Goal: Task Accomplishment & Management: Manage account settings

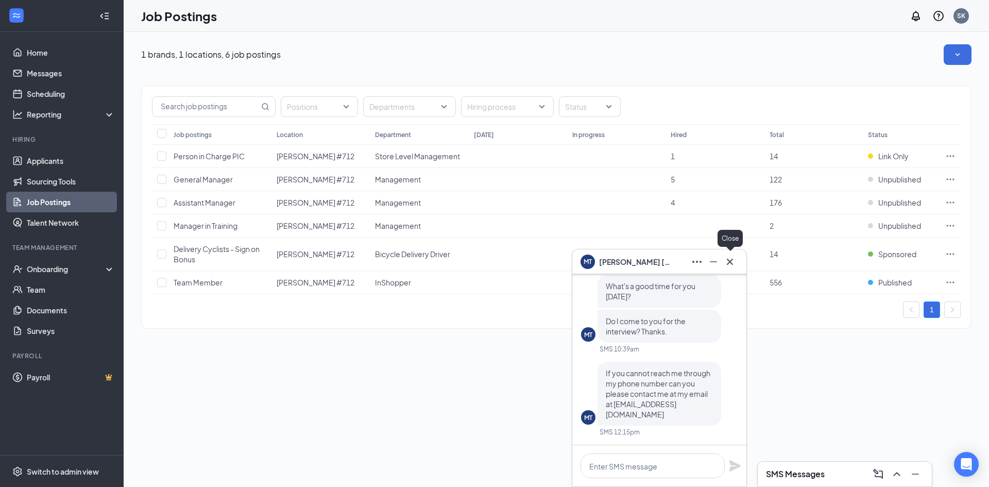
click at [733, 263] on icon "Cross" at bounding box center [730, 262] width 12 height 12
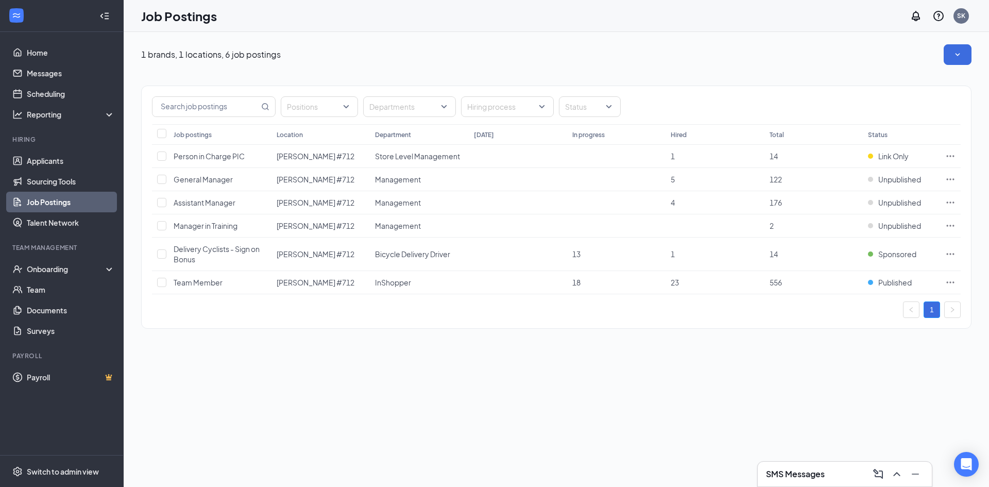
click at [835, 464] on div "SMS Messages" at bounding box center [845, 474] width 174 height 25
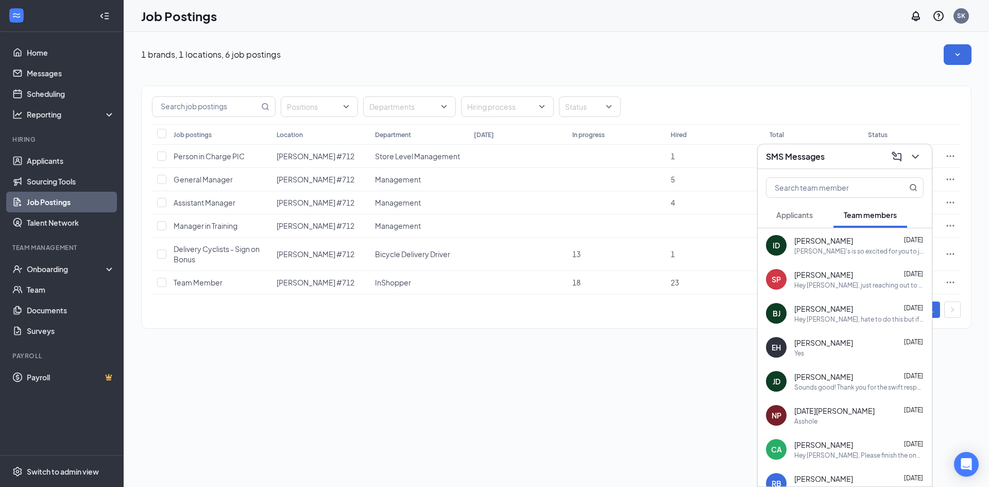
click at [813, 222] on button "Applicants" at bounding box center [794, 215] width 57 height 26
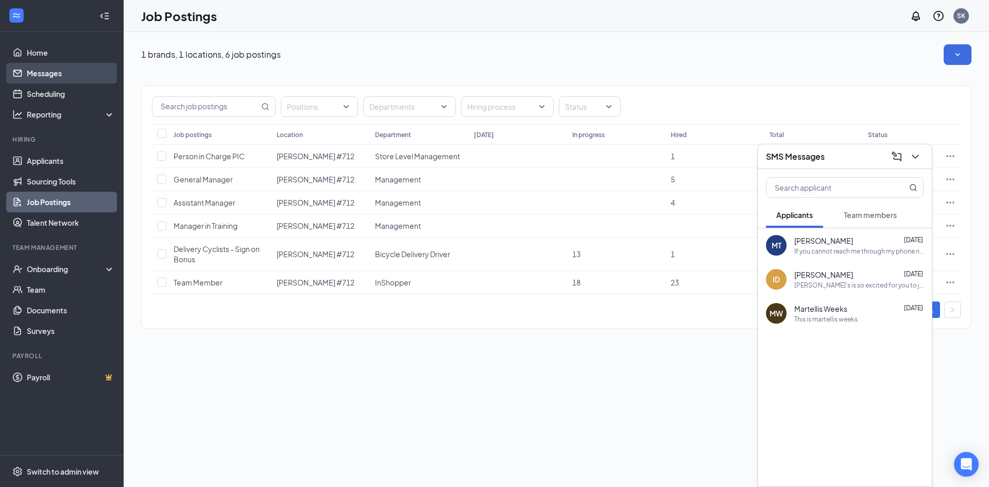
click at [49, 64] on link "Messages" at bounding box center [71, 73] width 88 height 21
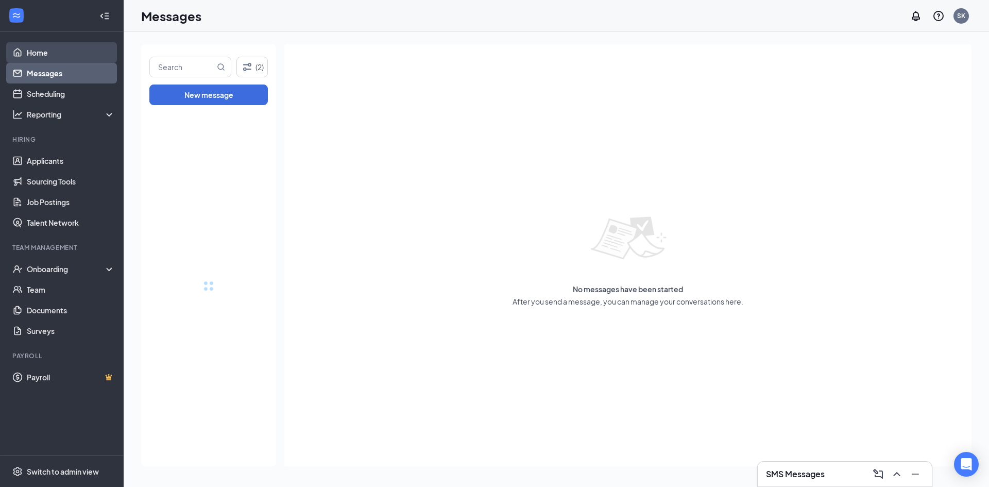
click at [49, 52] on link "Home" at bounding box center [71, 52] width 88 height 21
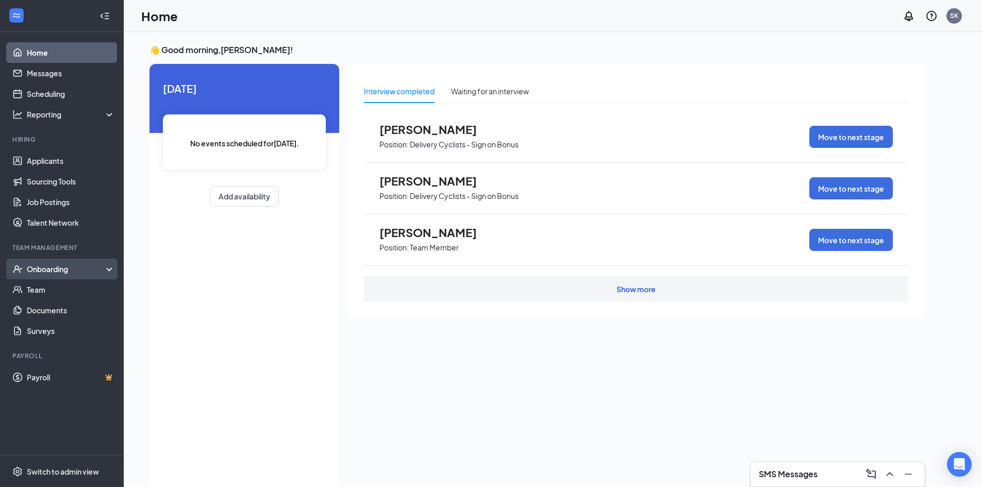
click at [68, 268] on div "Onboarding" at bounding box center [66, 269] width 79 height 10
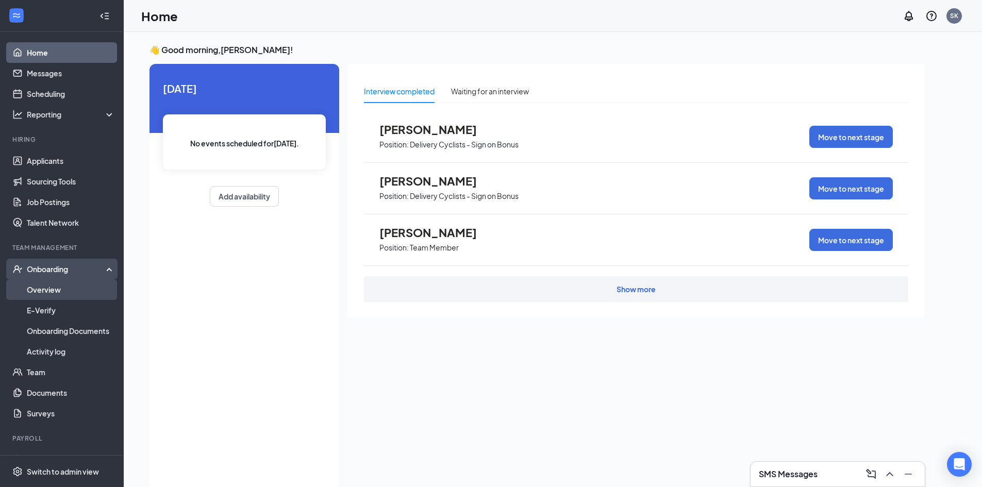
click at [63, 288] on link "Overview" at bounding box center [71, 289] width 88 height 21
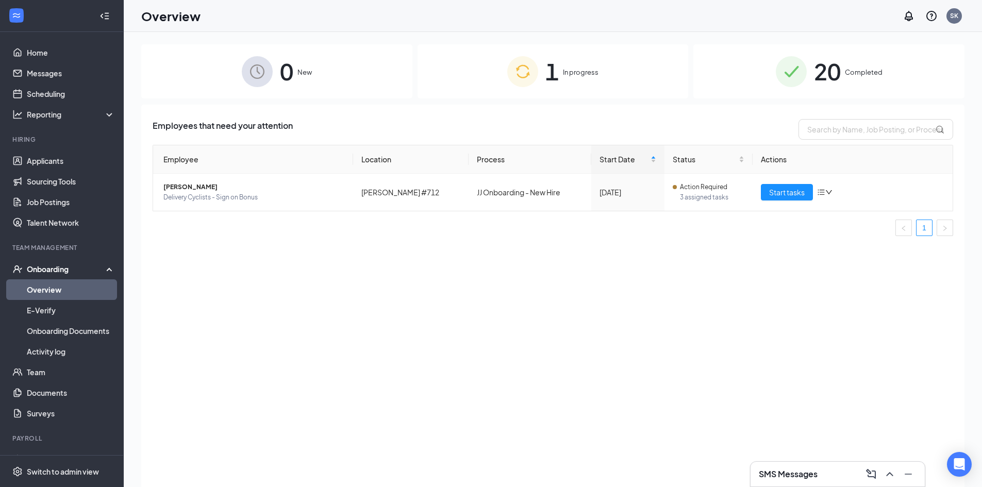
click at [560, 58] on div "1 In progress" at bounding box center [552, 71] width 271 height 54
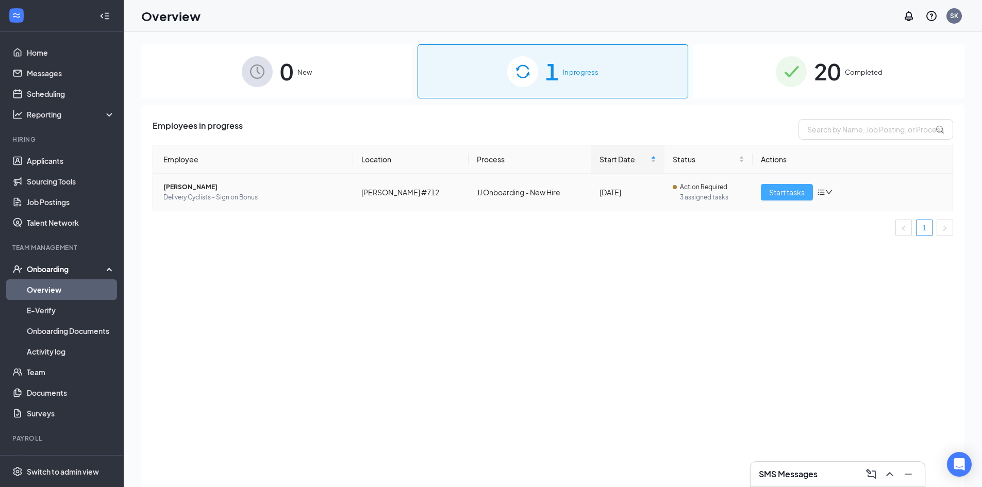
click at [782, 193] on span "Start tasks" at bounding box center [787, 192] width 36 height 11
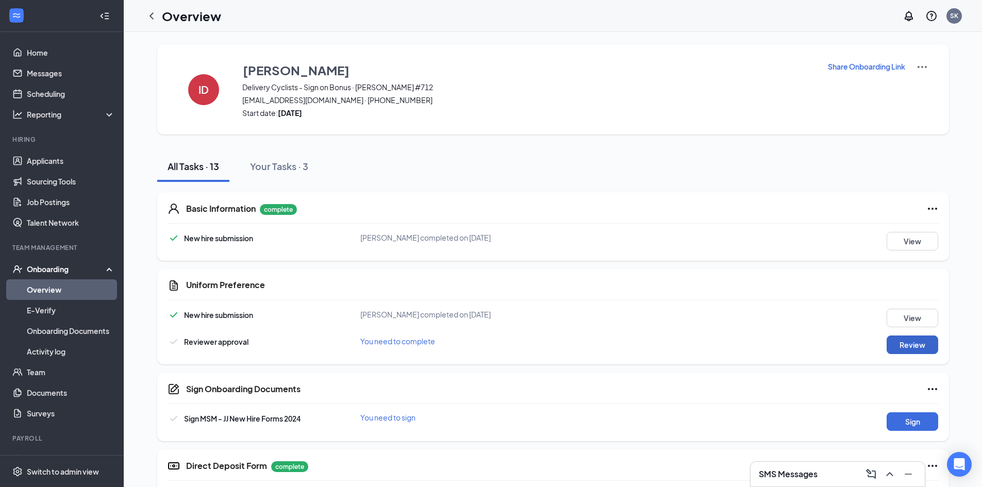
click at [902, 348] on button "Review" at bounding box center [912, 344] width 52 height 19
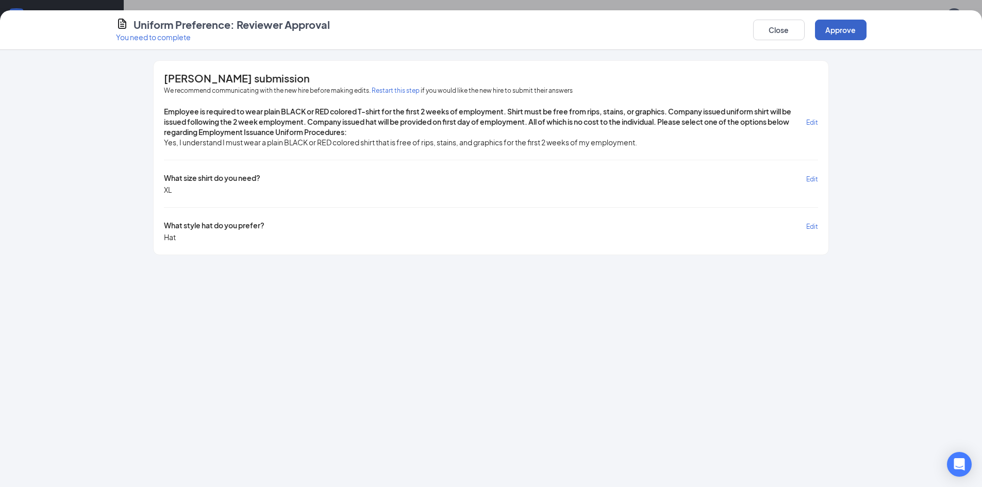
click at [831, 28] on button "Approve" at bounding box center [841, 30] width 52 height 21
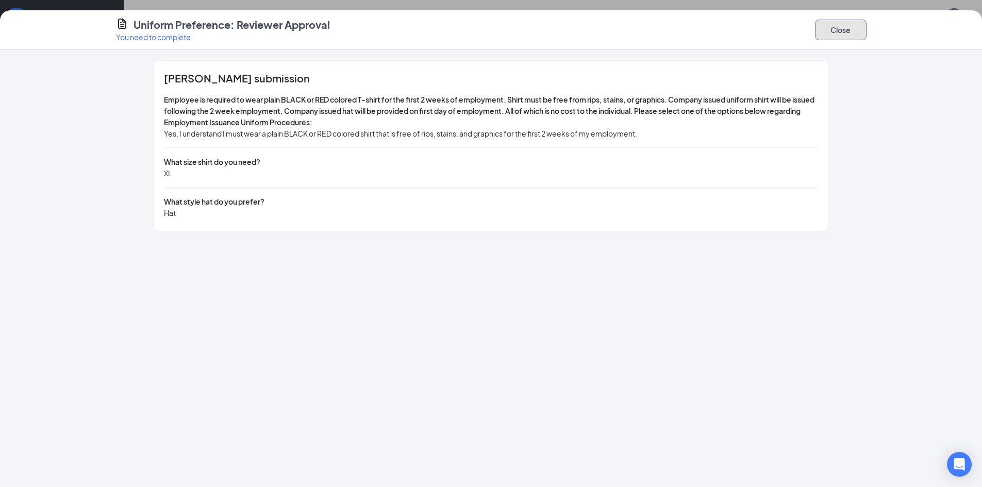
click at [861, 28] on button "Close" at bounding box center [841, 30] width 52 height 21
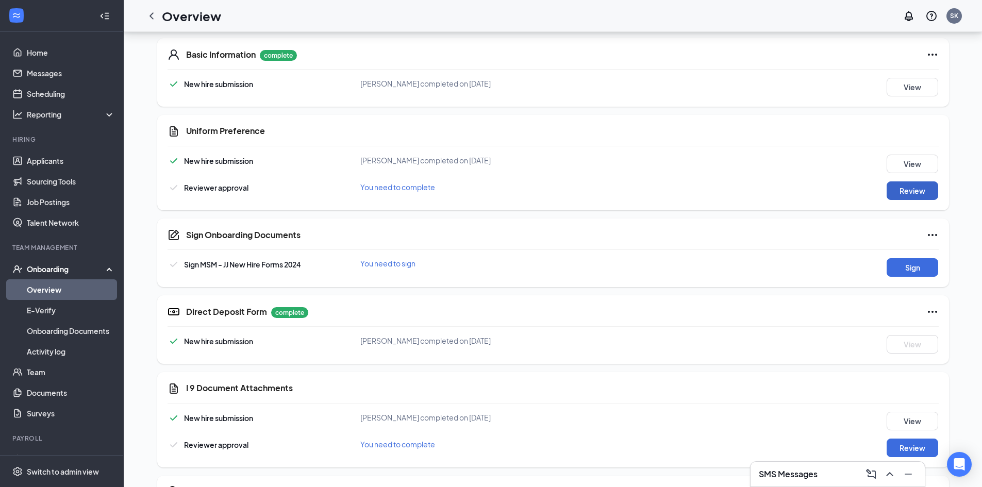
scroll to position [155, 0]
click at [915, 262] on button "Sign" at bounding box center [912, 267] width 52 height 19
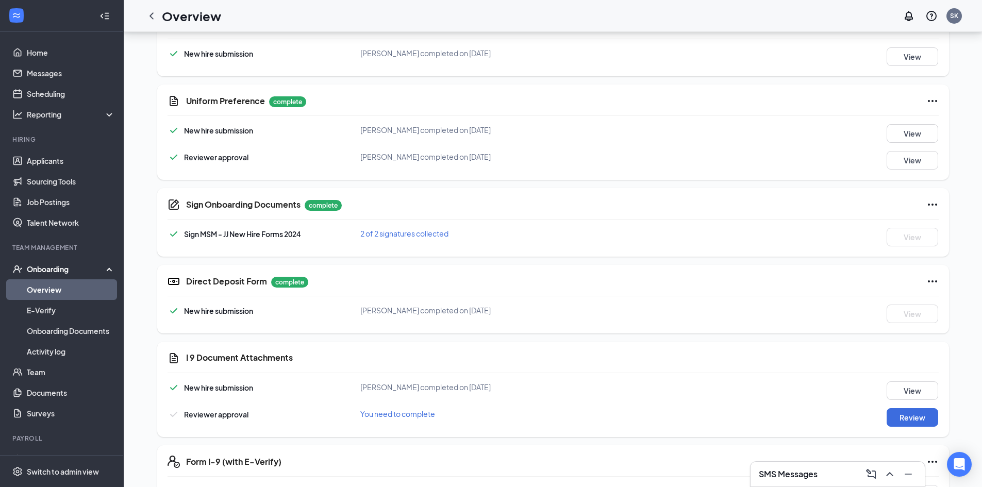
scroll to position [258, 0]
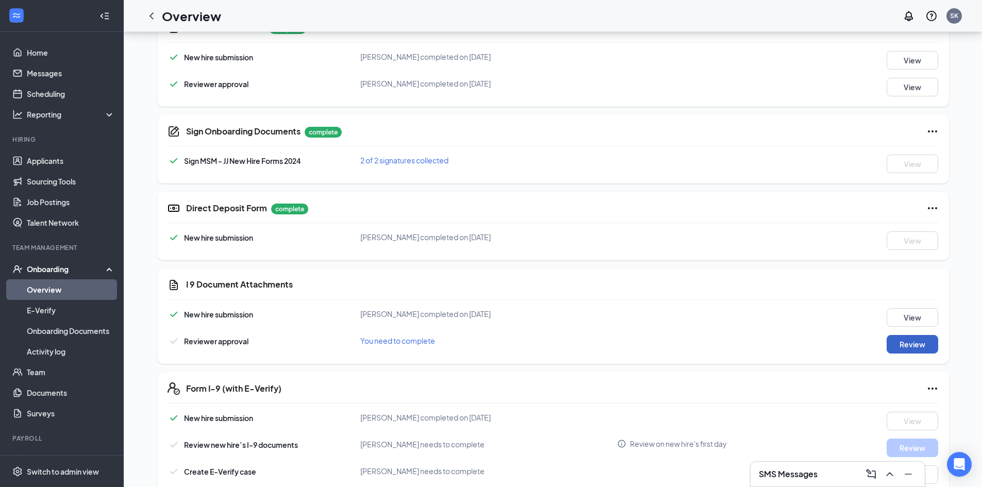
click at [915, 345] on button "Review" at bounding box center [912, 344] width 52 height 19
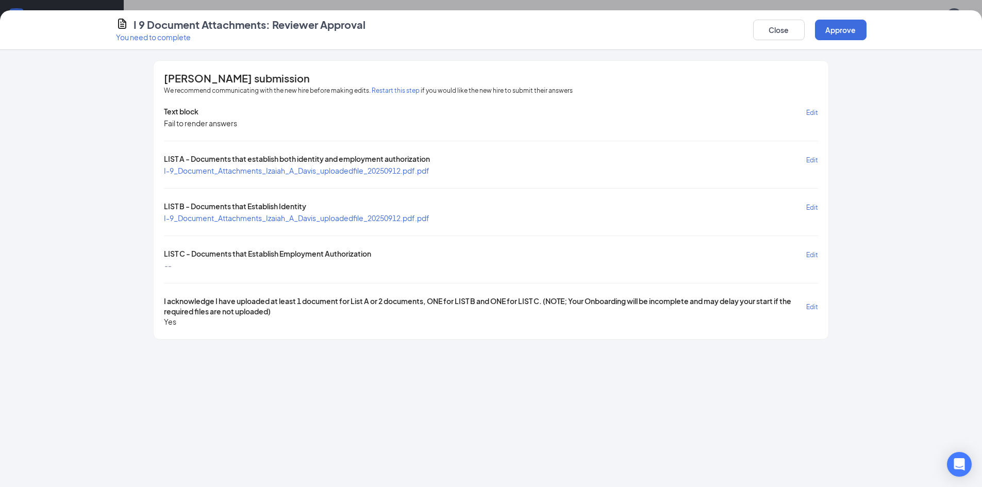
click at [321, 166] on span "I-9_Document_Attachments_Izaiah_A_Davis_uploadedfile_20250912.pdf.pdf" at bounding box center [296, 170] width 265 height 9
click at [271, 220] on span "I-9_Document_Attachments_Izaiah_A_Davis_uploadedfile_20250912.pdf.pdf" at bounding box center [296, 217] width 265 height 9
click at [349, 168] on span "I-9_Document_Attachments_Izaiah_A_Davis_uploadedfile_20250912.pdf.pdf" at bounding box center [296, 170] width 265 height 9
click at [401, 89] on button "Restart this step" at bounding box center [396, 91] width 48 height 10
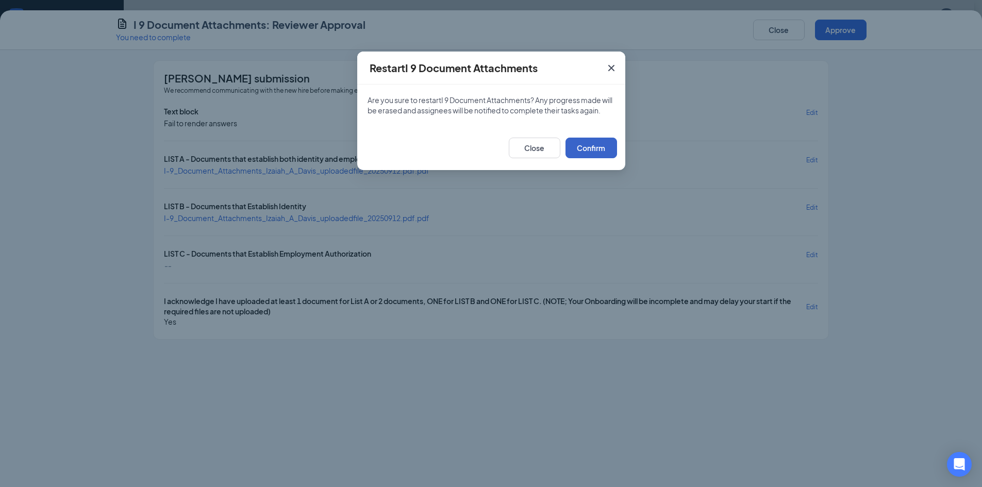
click at [594, 158] on button "Confirm" at bounding box center [591, 148] width 52 height 21
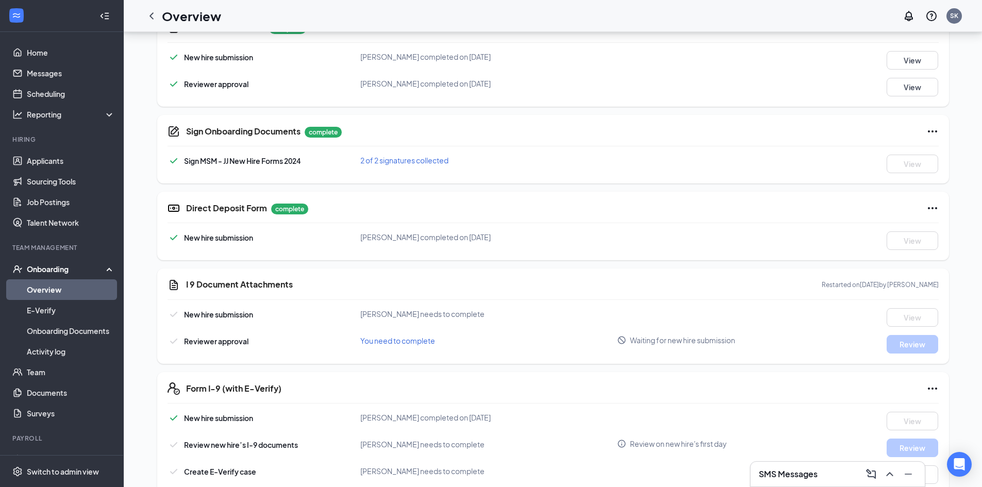
click at [811, 469] on h3 "SMS Messages" at bounding box center [788, 473] width 59 height 11
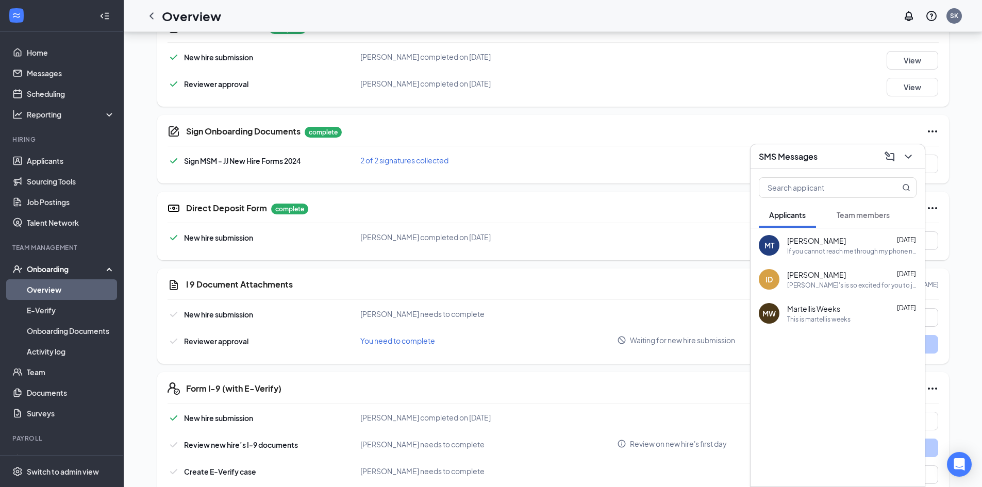
click at [851, 216] on span "Team members" at bounding box center [862, 214] width 53 height 9
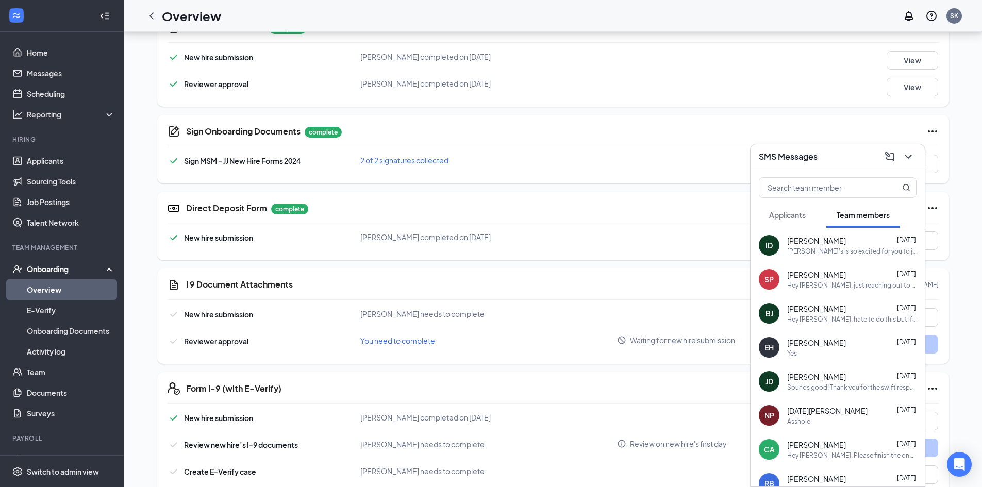
click at [816, 249] on div "[PERSON_NAME]'s is so excited for you to join our team! Do you know anyone else…" at bounding box center [851, 251] width 129 height 9
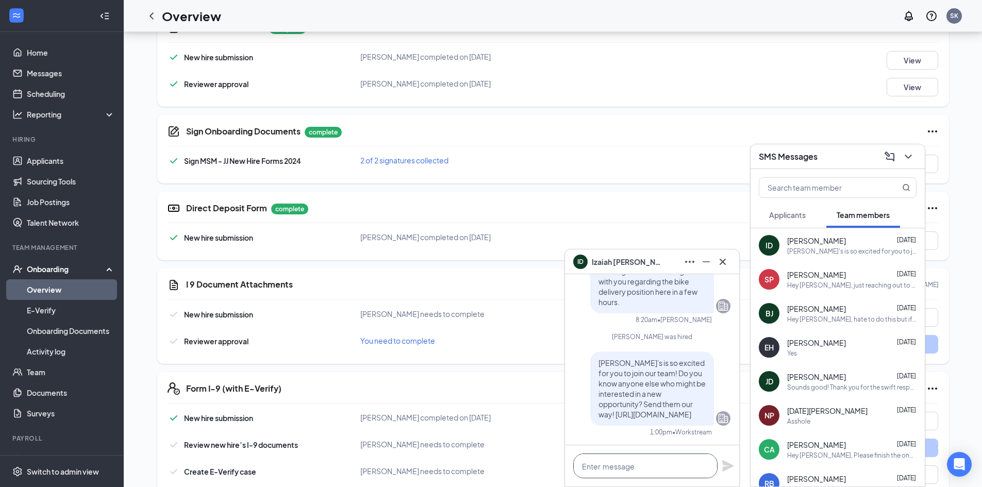
click at [644, 467] on textarea at bounding box center [645, 465] width 144 height 25
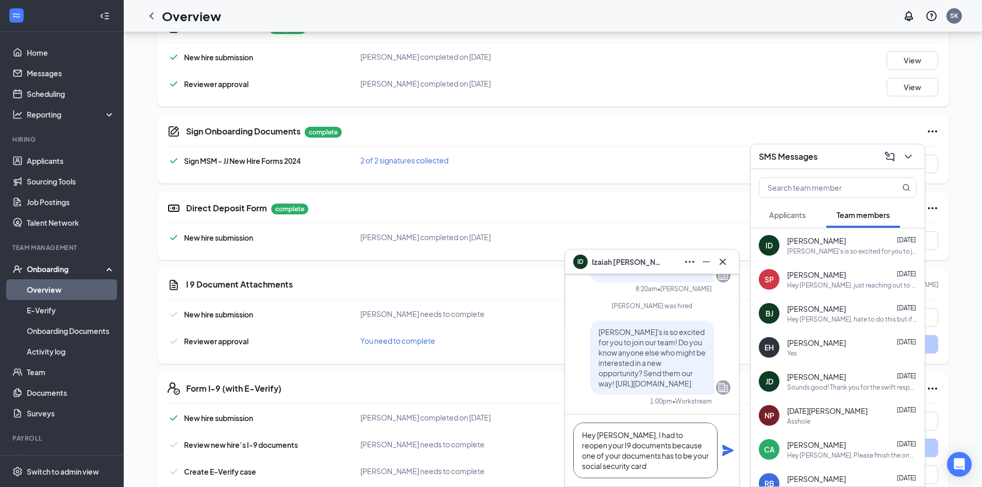
click at [640, 468] on textarea "Hey [PERSON_NAME], I had to reopen your I9 documents because one of your docume…" at bounding box center [645, 451] width 144 height 56
click at [612, 460] on textarea "Hey [PERSON_NAME], I had to reopen your I9 documents because one of your docume…" at bounding box center [645, 451] width 144 height 56
click at [617, 466] on textarea "Hey [PERSON_NAME], I had to reopen your I9 documents because one of your docume…" at bounding box center [645, 451] width 144 height 56
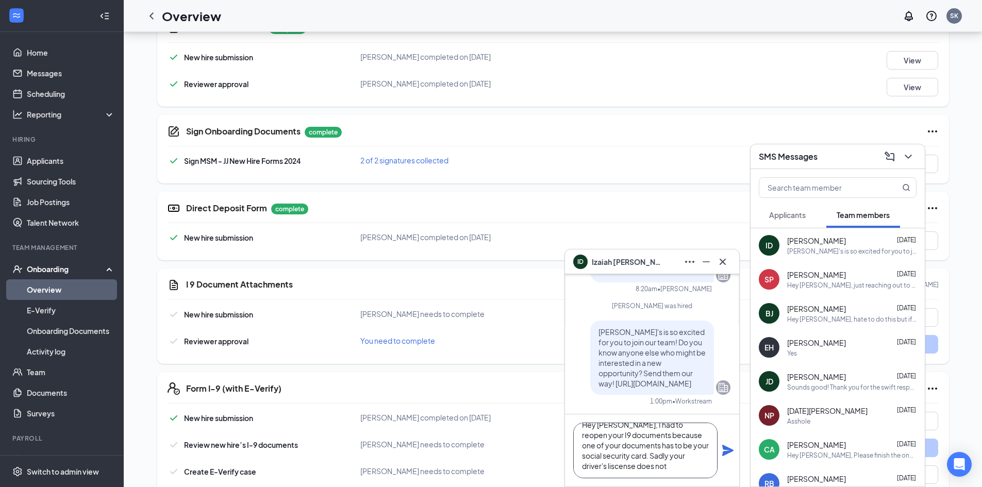
click at [617, 466] on textarea "Hey [PERSON_NAME], I had to reopen your I9 documents because one of your docume…" at bounding box center [645, 451] width 144 height 56
click at [641, 469] on textarea "Hey [PERSON_NAME], I had to reopen your I9 documents because one of your docume…" at bounding box center [645, 451] width 144 height 56
click at [645, 460] on textarea "Hey [PERSON_NAME], I had to reopen your I9 documents because one of your docume…" at bounding box center [645, 451] width 144 height 56
type textarea "Hey [PERSON_NAME], I had to reopen your I9 documents because one of your docume…"
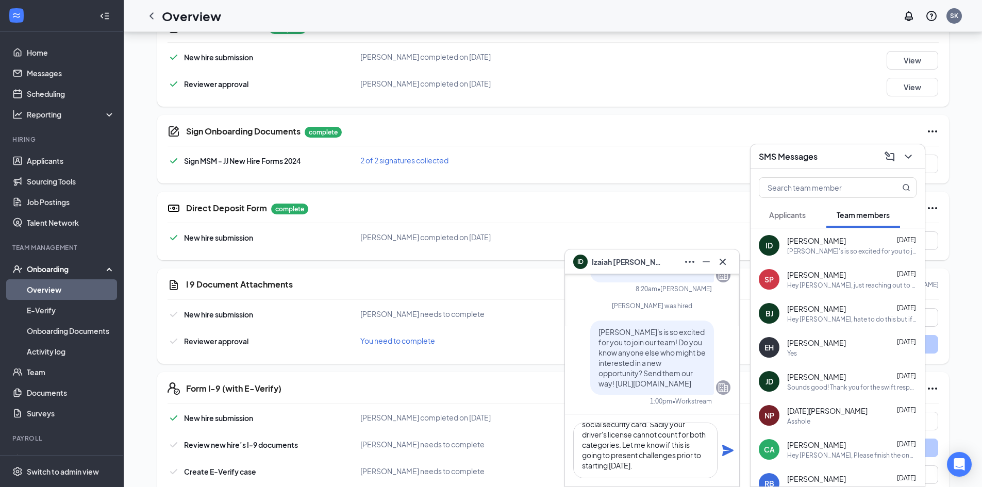
click at [729, 452] on icon "Plane" at bounding box center [727, 450] width 11 height 11
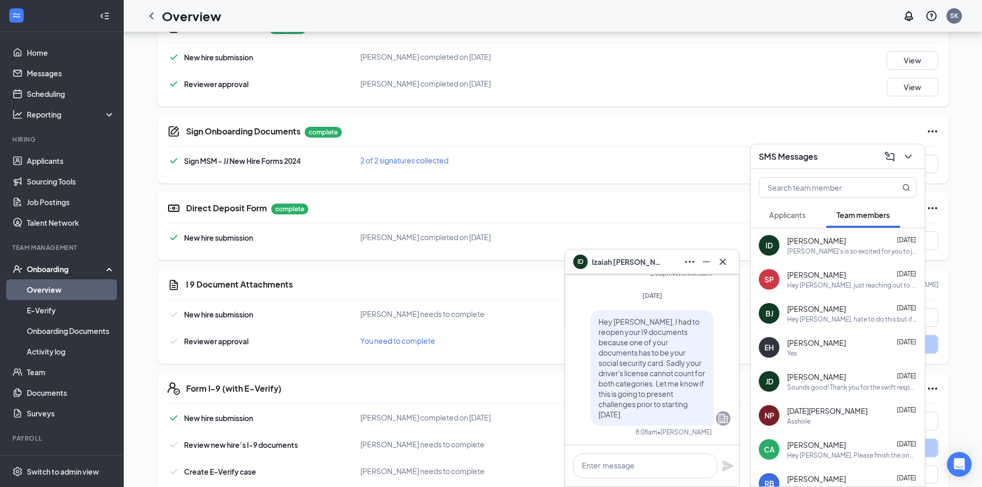
scroll to position [0, 0]
drag, startPoint x: 846, startPoint y: 444, endPoint x: 746, endPoint y: 127, distance: 332.8
click at [746, 129] on div "Sign Onboarding Documents complete" at bounding box center [562, 131] width 752 height 12
click at [690, 265] on icon "Ellipses" at bounding box center [689, 262] width 12 height 12
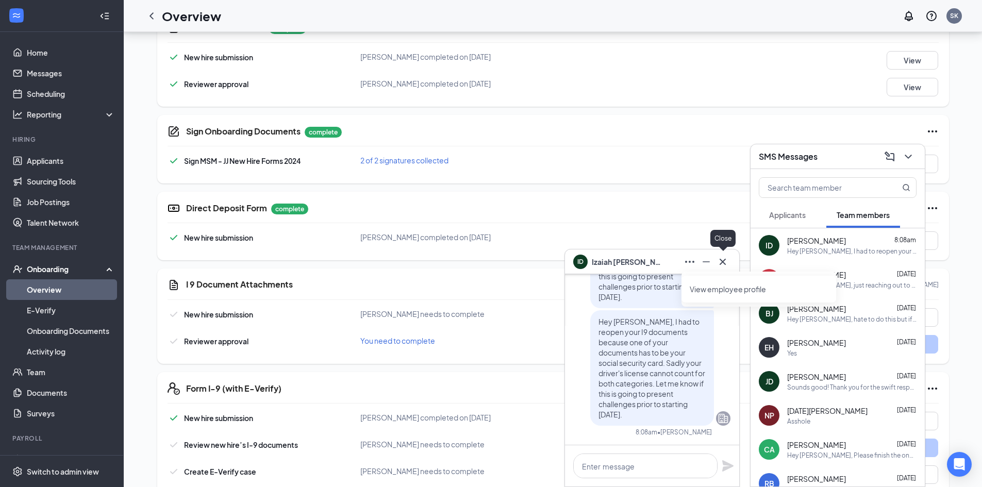
click at [721, 257] on icon "Cross" at bounding box center [722, 262] width 12 height 12
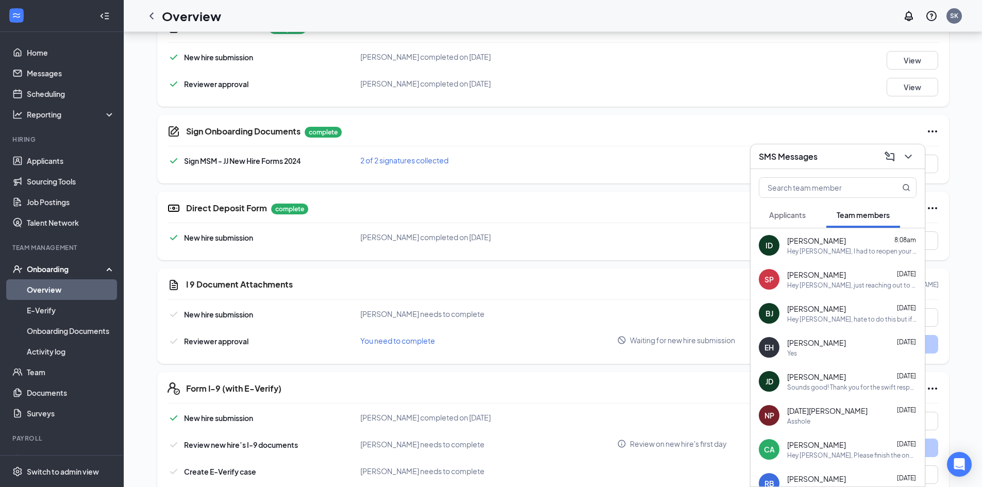
click at [832, 448] on span "[PERSON_NAME]" at bounding box center [816, 445] width 59 height 10
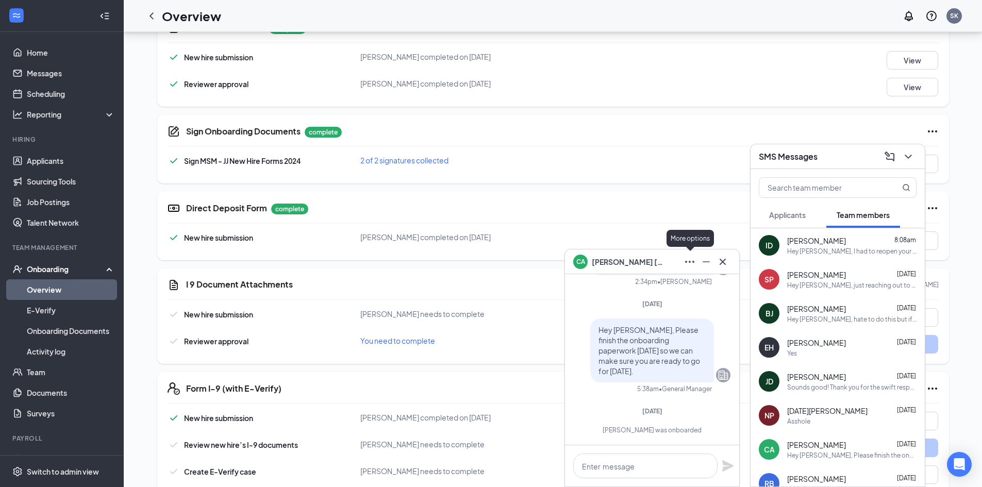
click at [691, 265] on icon "Ellipses" at bounding box center [689, 262] width 12 height 12
click at [724, 259] on icon "Cross" at bounding box center [722, 262] width 12 height 12
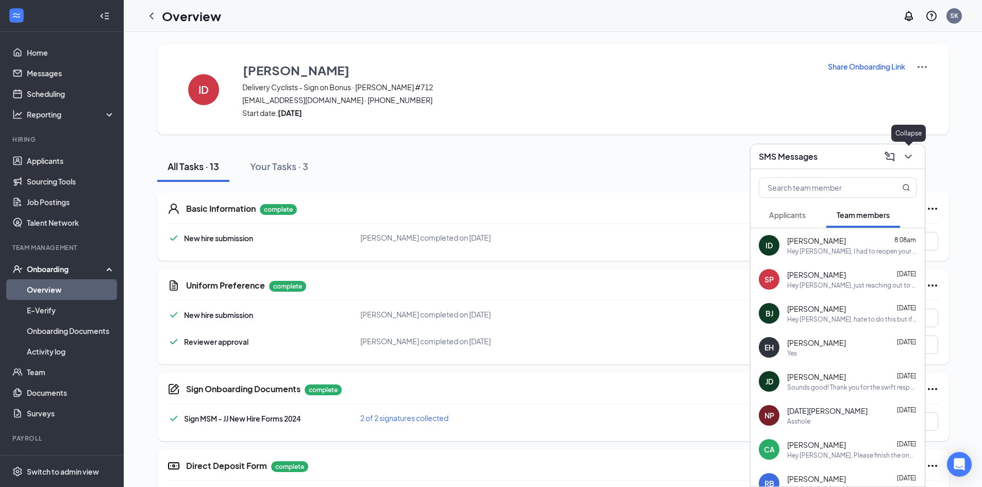
click at [907, 153] on icon "ChevronDown" at bounding box center [908, 156] width 12 height 12
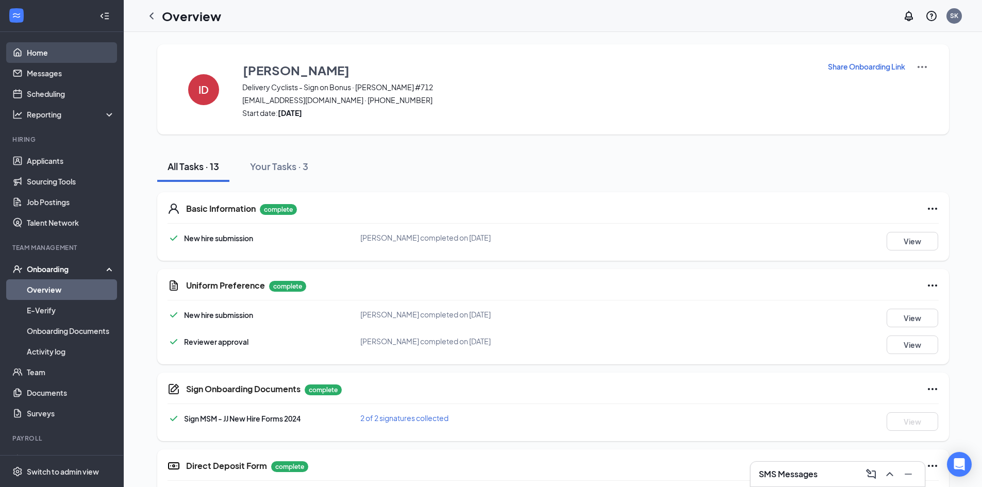
click at [32, 50] on link "Home" at bounding box center [71, 52] width 88 height 21
